Goal: Use online tool/utility

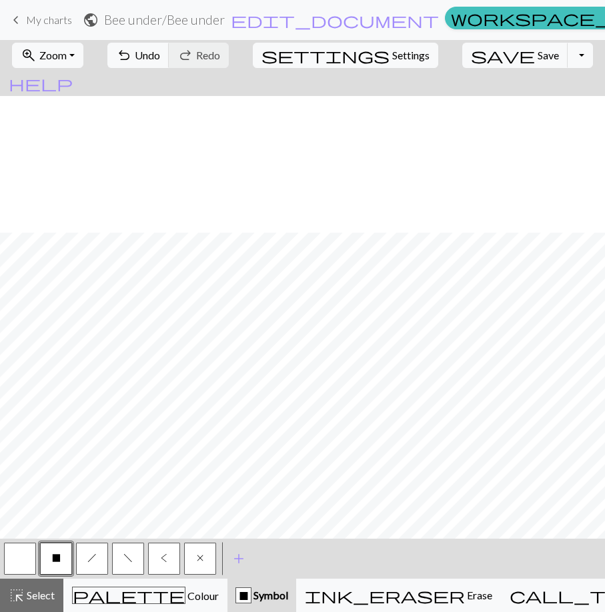
scroll to position [165, 0]
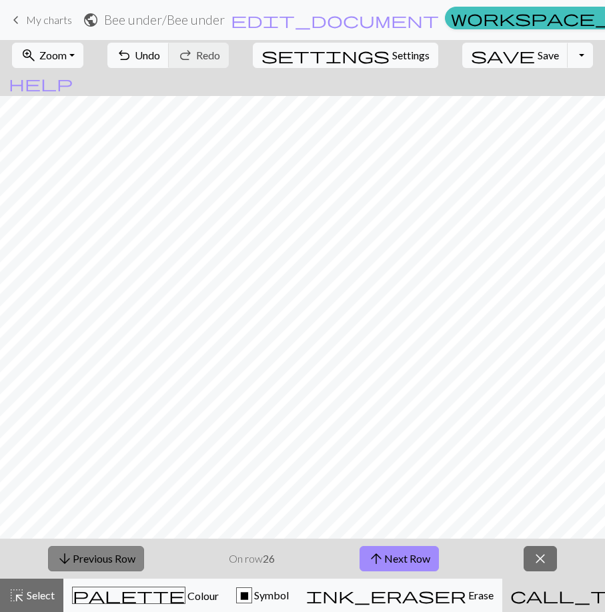
click at [139, 557] on button "arrow_downward Previous Row" at bounding box center [96, 558] width 96 height 25
click at [138, 557] on button "arrow_downward Previous Row" at bounding box center [96, 558] width 96 height 25
click at [137, 557] on button "arrow_downward Previous Row" at bounding box center [96, 558] width 96 height 25
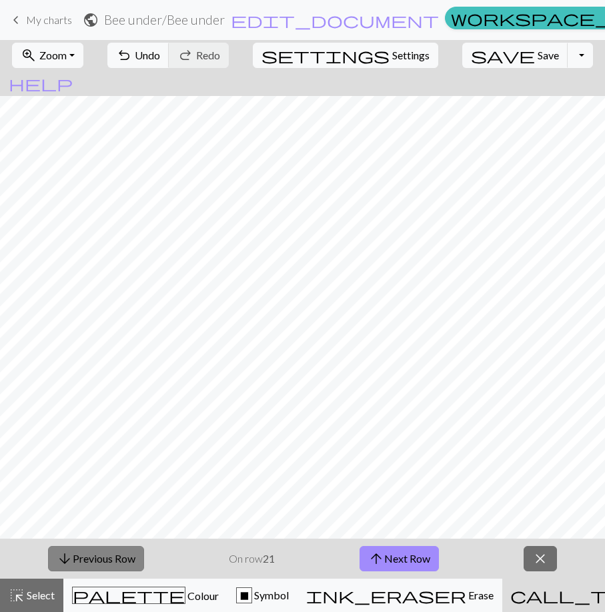
click at [137, 557] on button "arrow_downward Previous Row" at bounding box center [96, 558] width 96 height 25
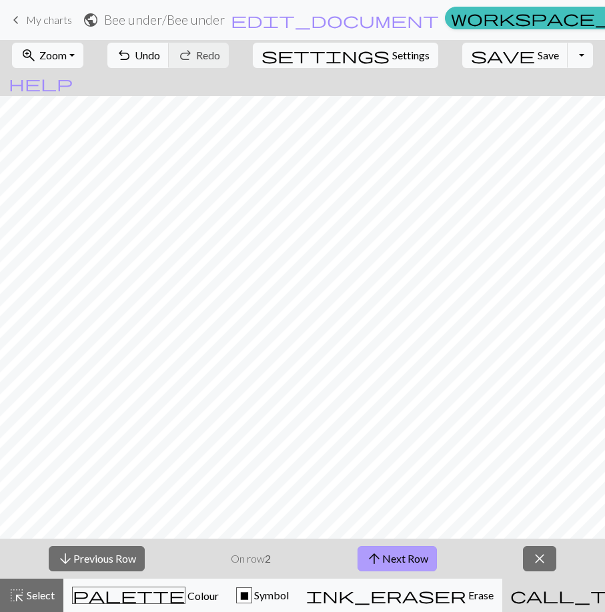
click at [396, 557] on button "arrow_upward Next Row" at bounding box center [396, 558] width 79 height 25
